Goal: Navigation & Orientation: Locate item on page

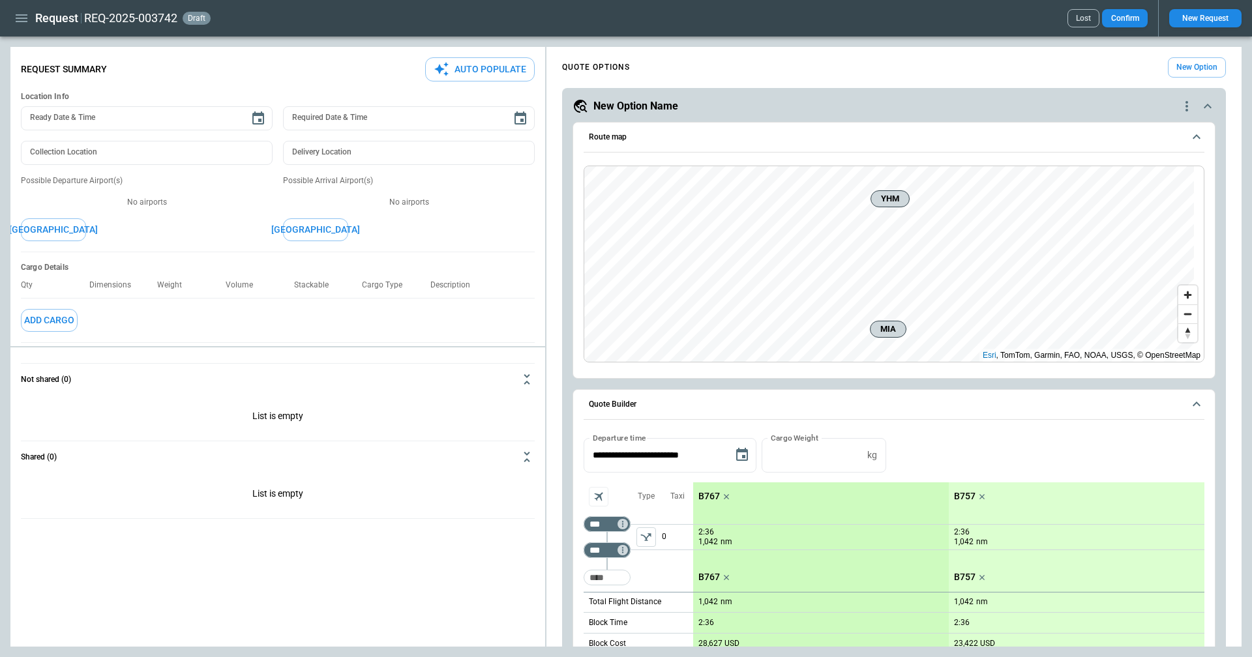
click at [583, 289] on div "Route map YHM [PERSON_NAME] , [GEOGRAPHIC_DATA], Garmin, FAO, NOAA, USGS, © Ope…" at bounding box center [893, 250] width 643 height 257
